Goal: Transaction & Acquisition: Purchase product/service

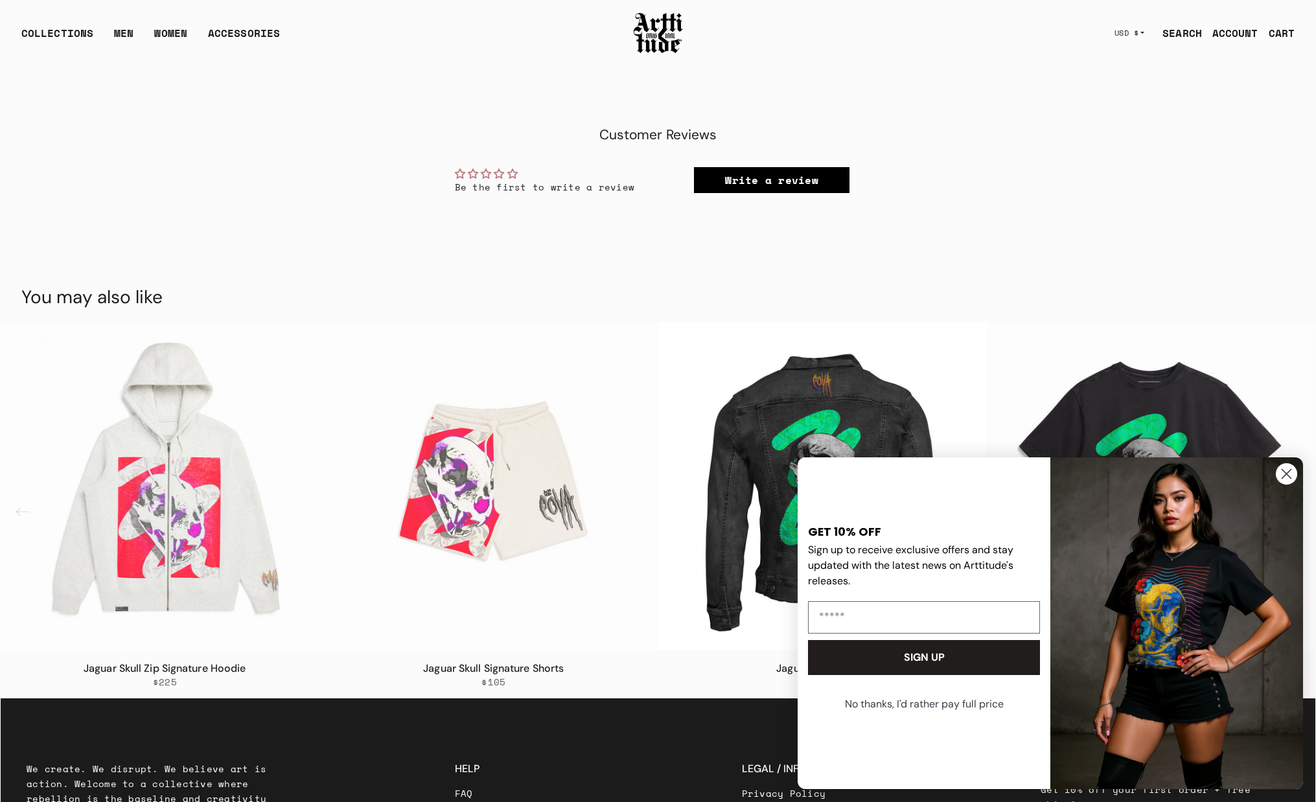
scroll to position [0, 1150]
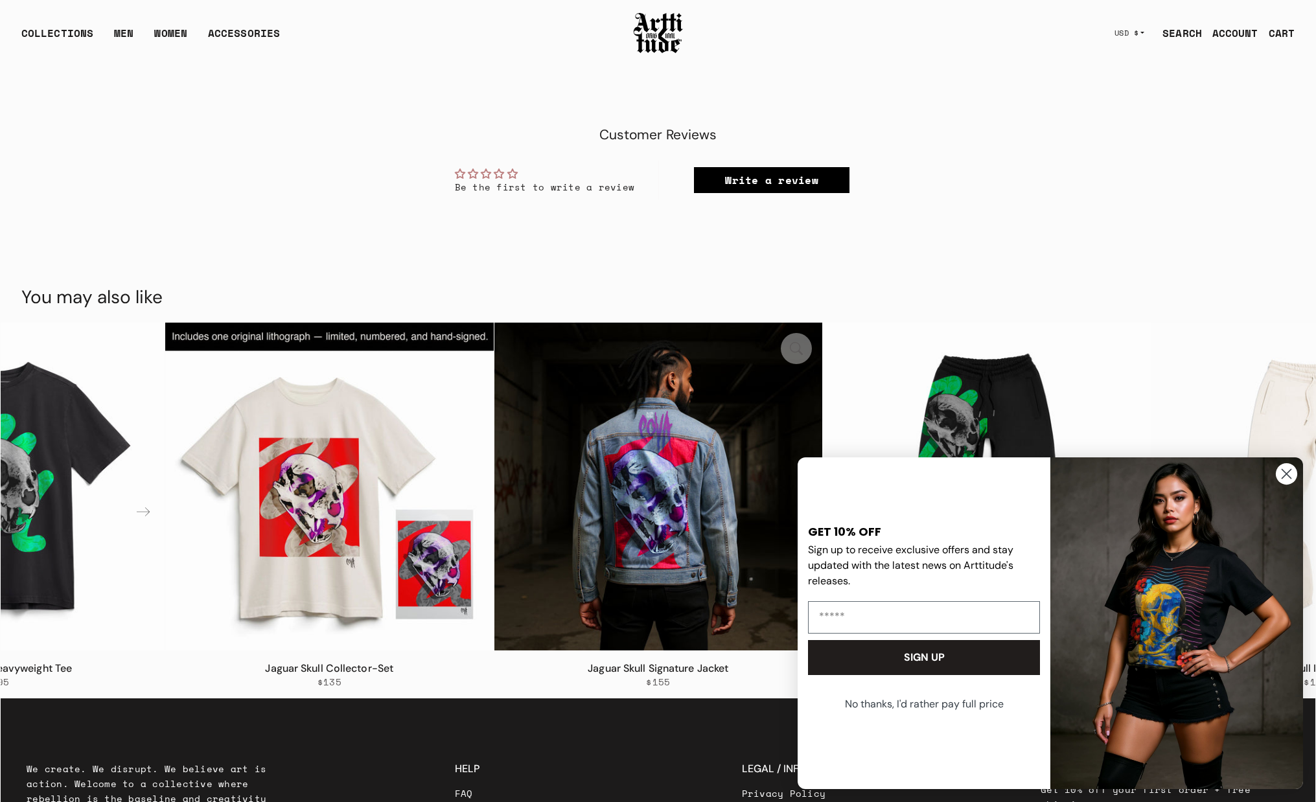
click at [494, 323] on img "6 / 8" at bounding box center [658, 487] width 328 height 328
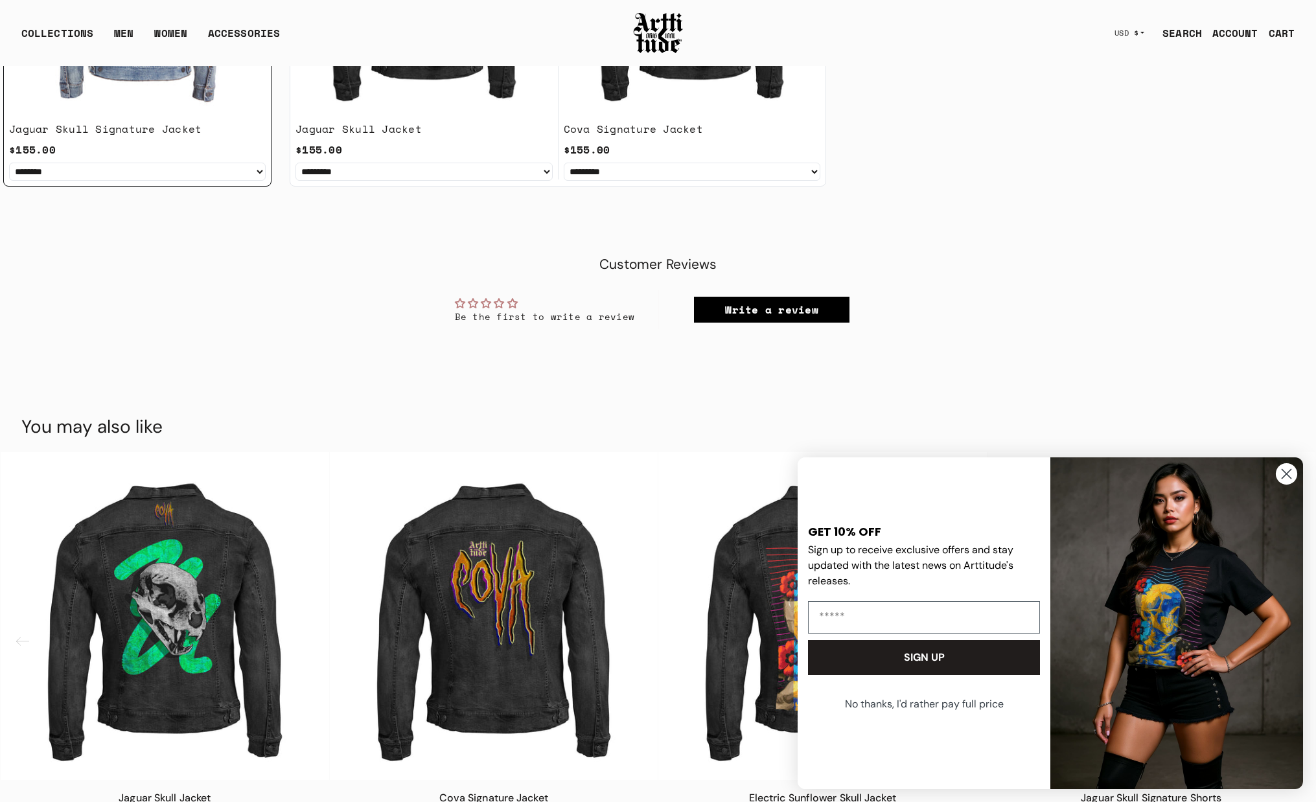
scroll to position [1426, 0]
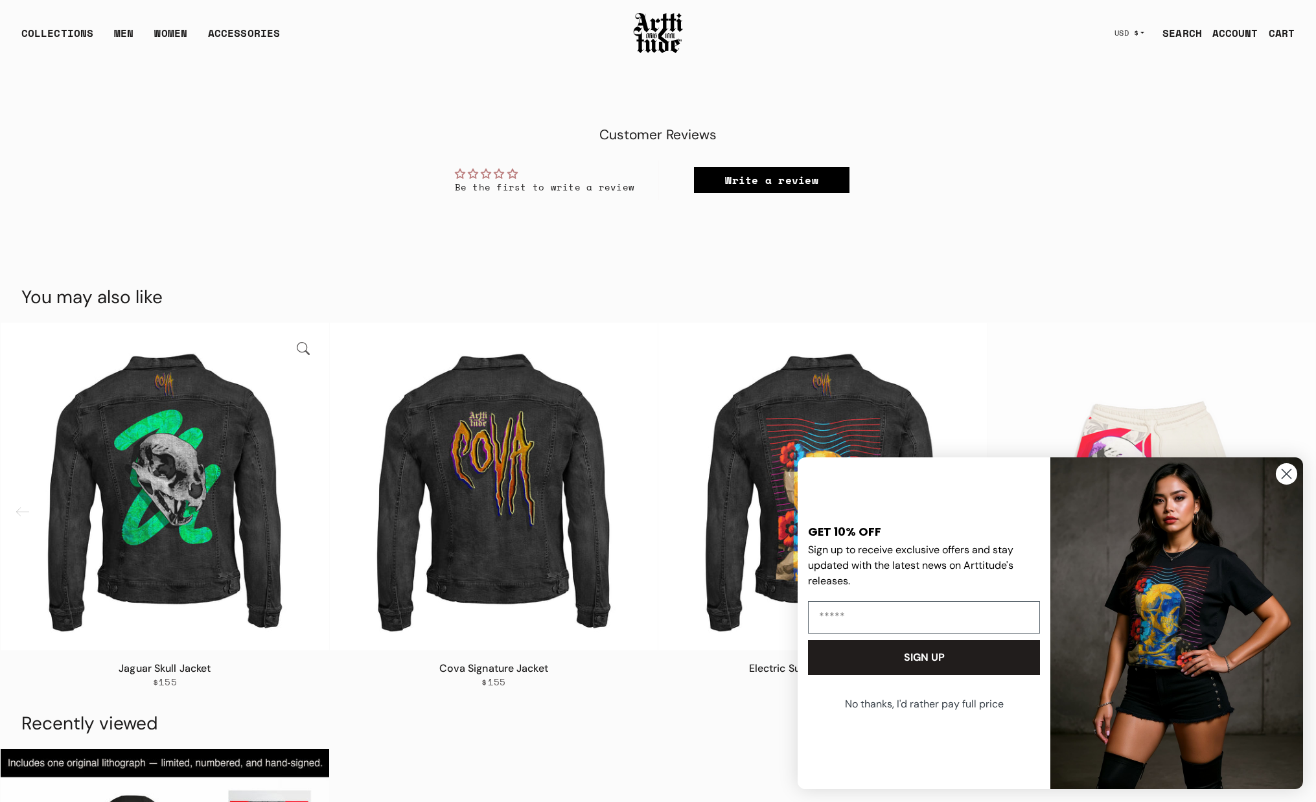
click at [159, 668] on link "Jaguar Skull Jacket" at bounding box center [165, 668] width 92 height 14
